Goal: Task Accomplishment & Management: Use online tool/utility

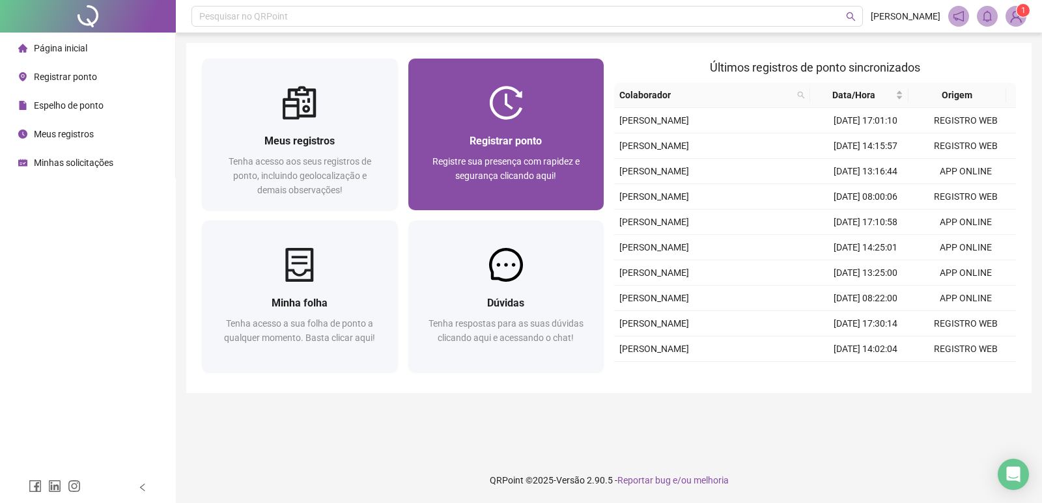
click at [477, 209] on div "Registrar ponto Registre sua presença com rapidez e segurança clicando aqui!" at bounding box center [506, 165] width 196 height 90
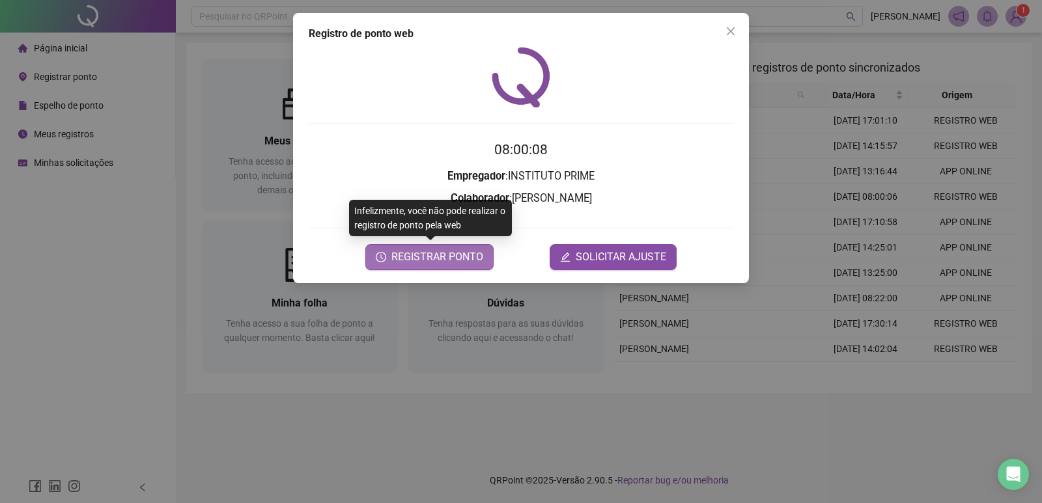
click at [430, 253] on span "REGISTRAR PONTO" at bounding box center [437, 257] width 92 height 16
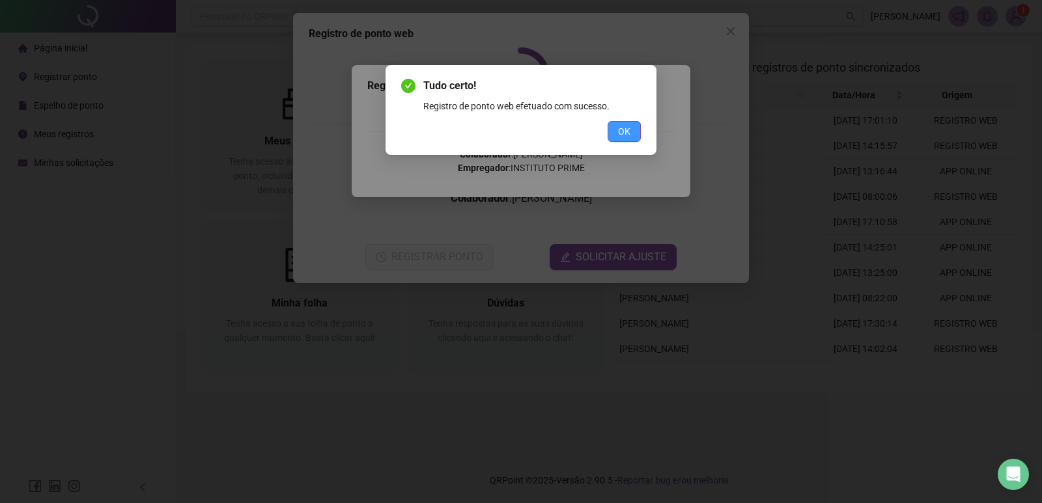
click at [626, 129] on span "OK" at bounding box center [624, 131] width 12 height 14
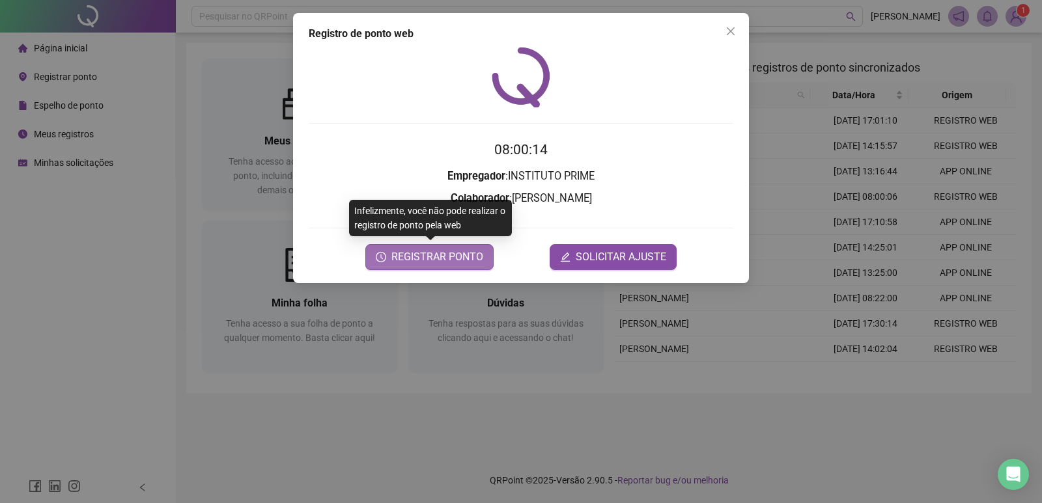
click at [441, 257] on span "REGISTRAR PONTO" at bounding box center [437, 257] width 92 height 16
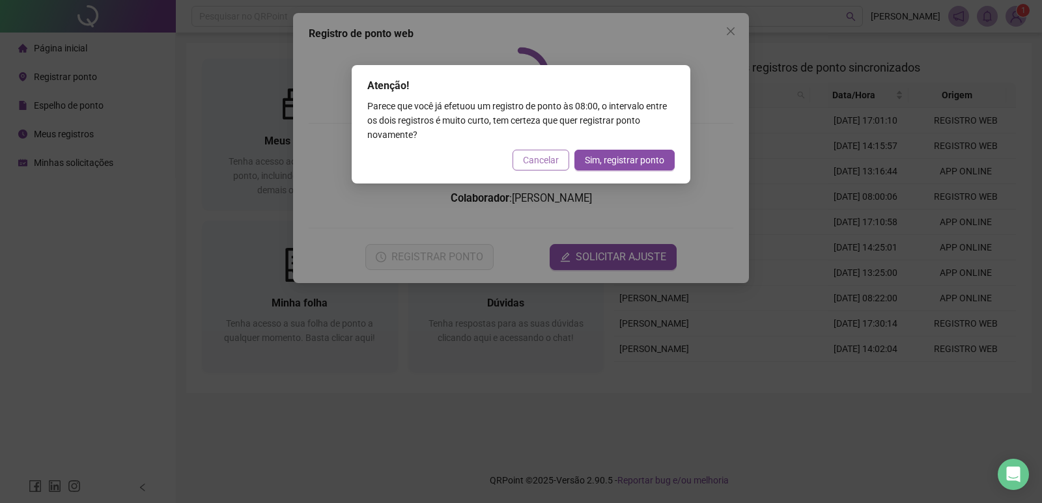
click at [530, 163] on span "Cancelar" at bounding box center [541, 160] width 36 height 14
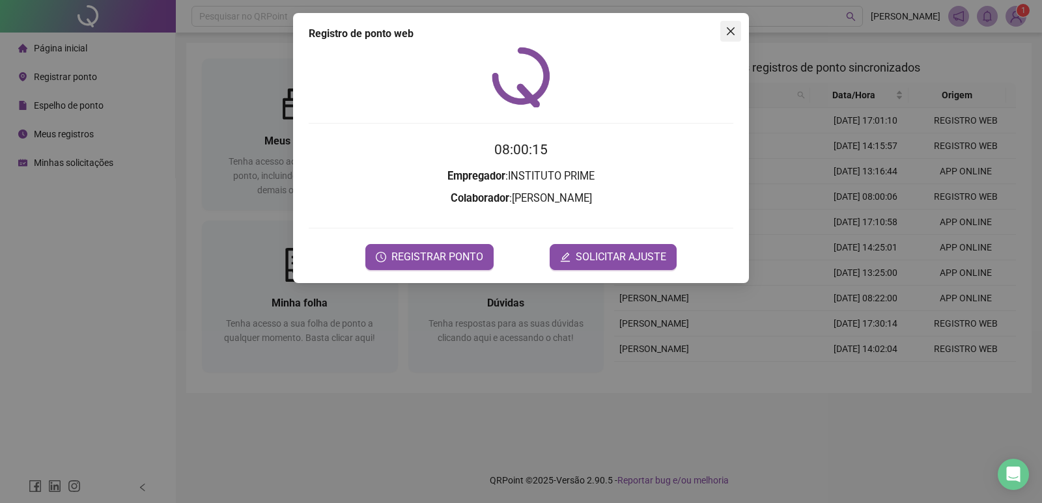
click at [738, 33] on span "Close" at bounding box center [730, 31] width 21 height 10
